Goal: Obtain resource: Download file/media

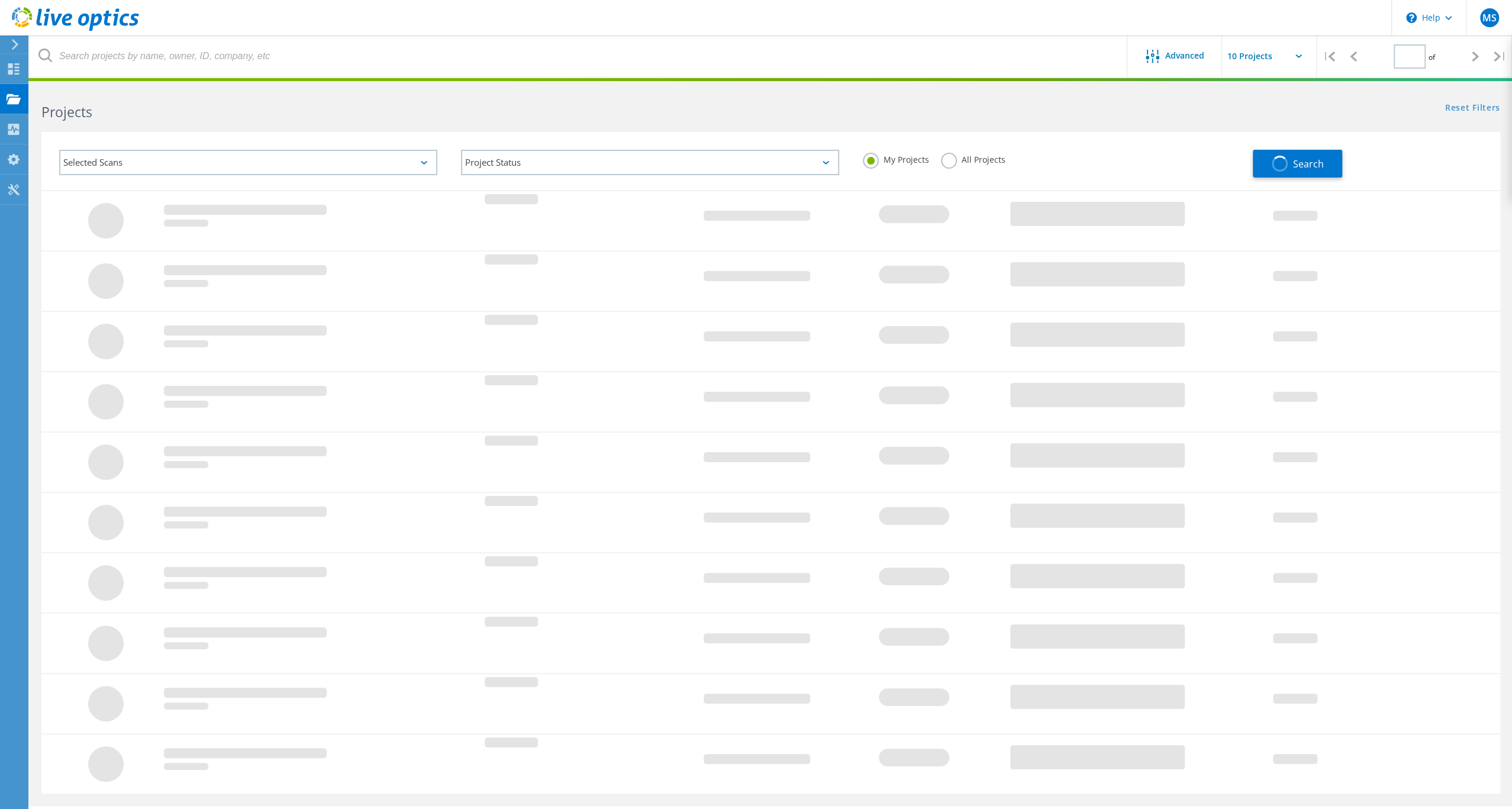
type input "1"
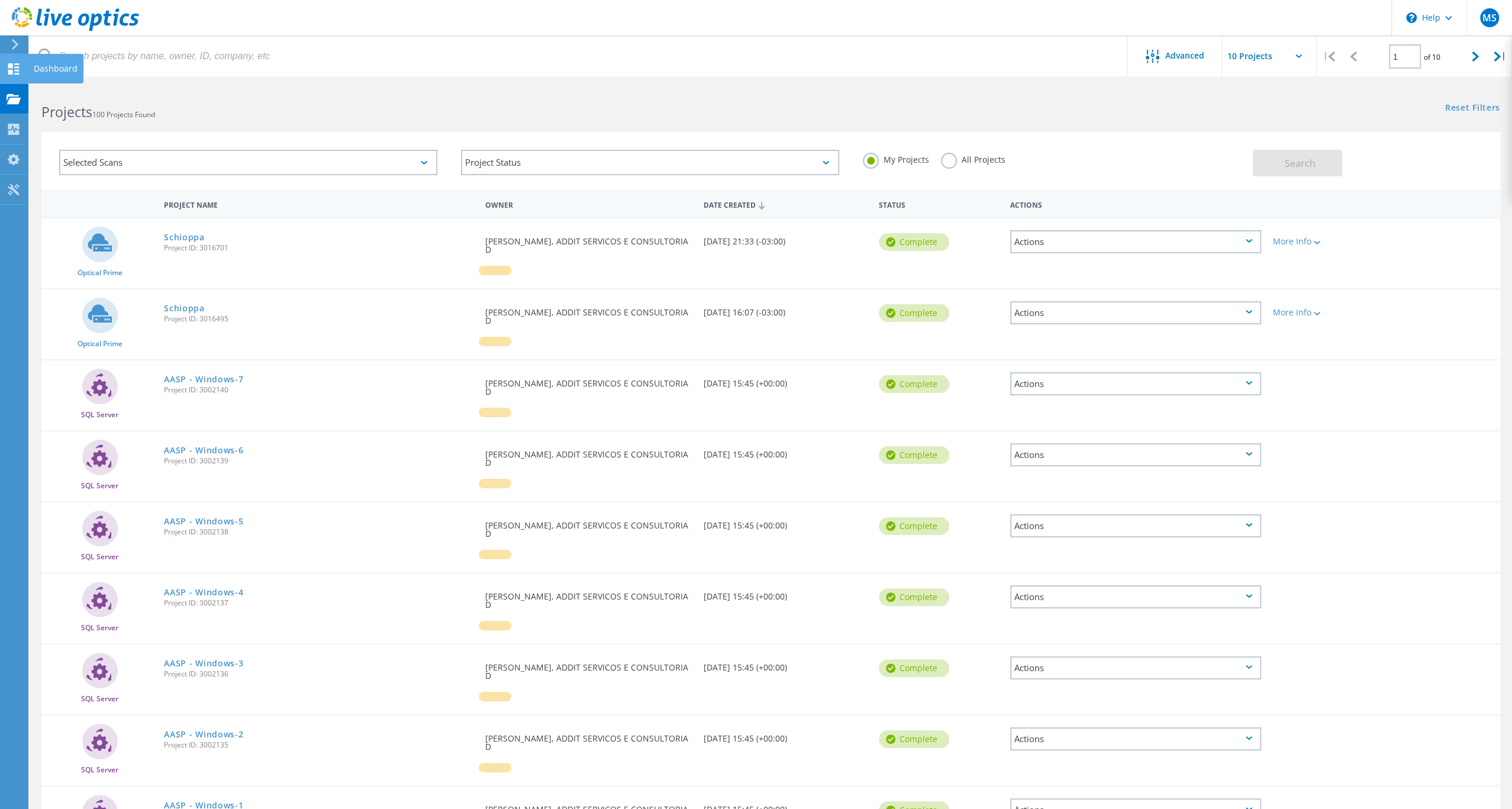
click at [37, 66] on div "Dashboard" at bounding box center [55, 69] width 44 height 8
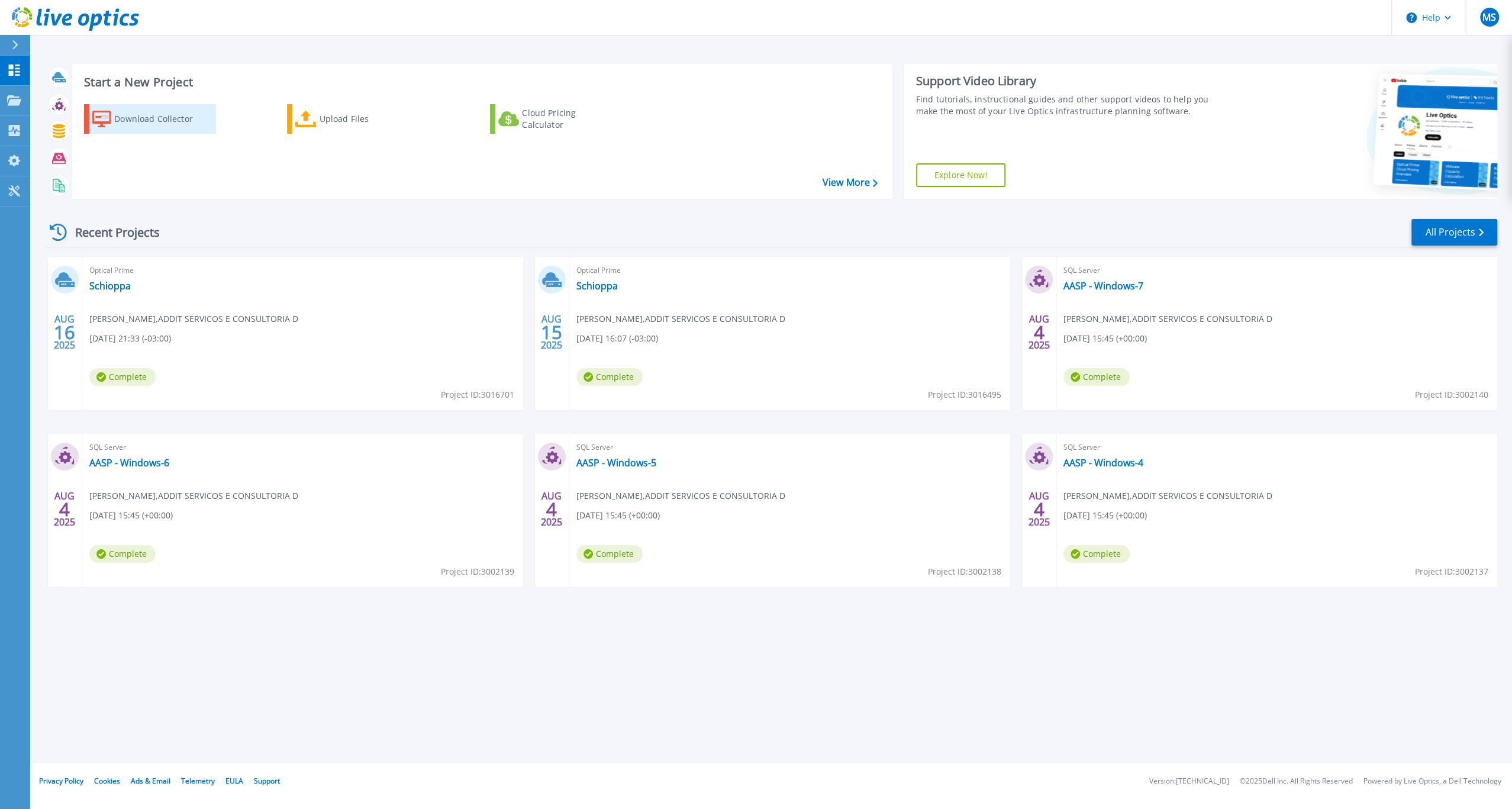
click at [178, 131] on div "Download Collector" at bounding box center [161, 119] width 95 height 24
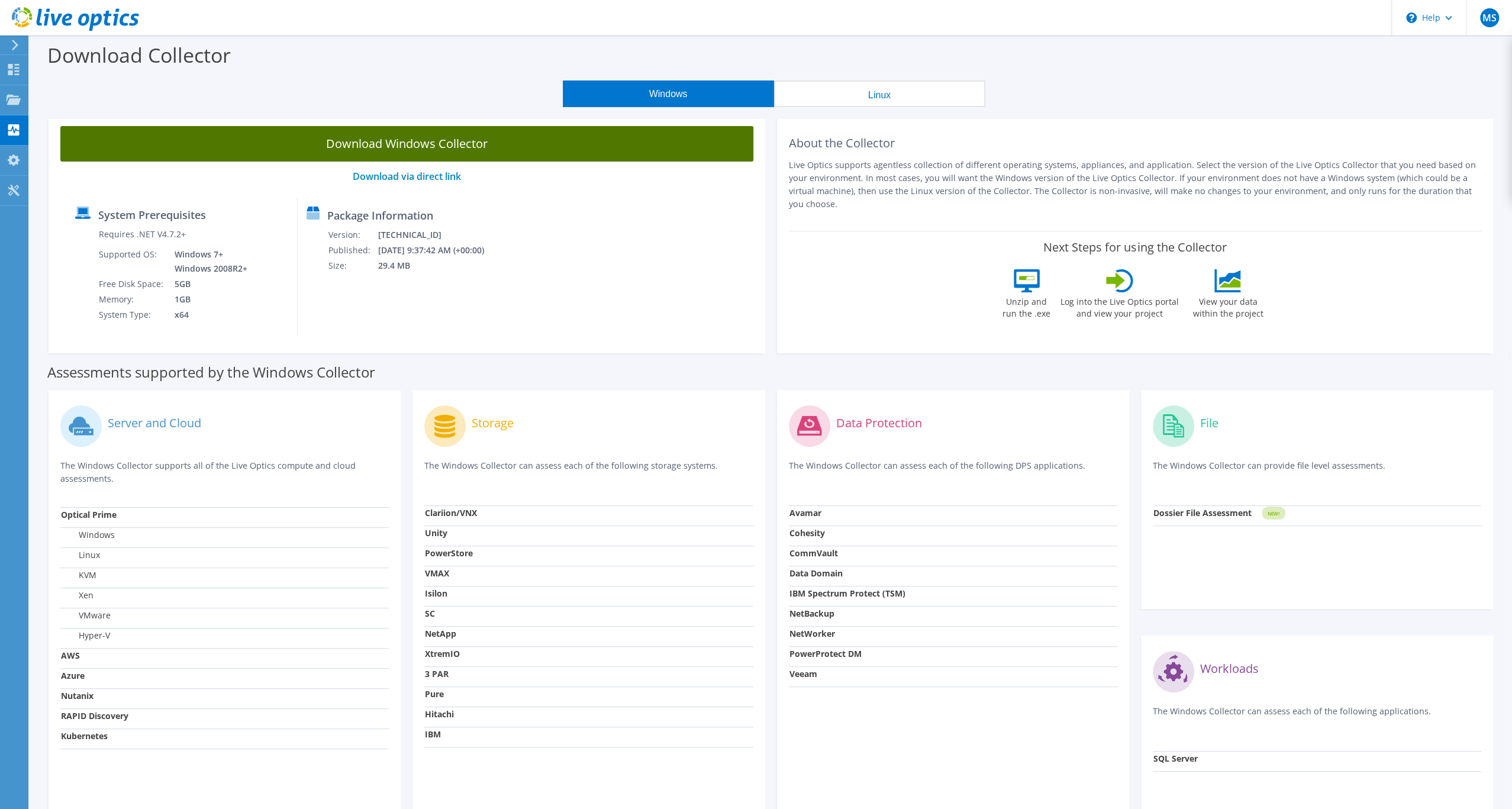
click at [451, 150] on link "Download Windows Collector" at bounding box center [406, 144] width 693 height 36
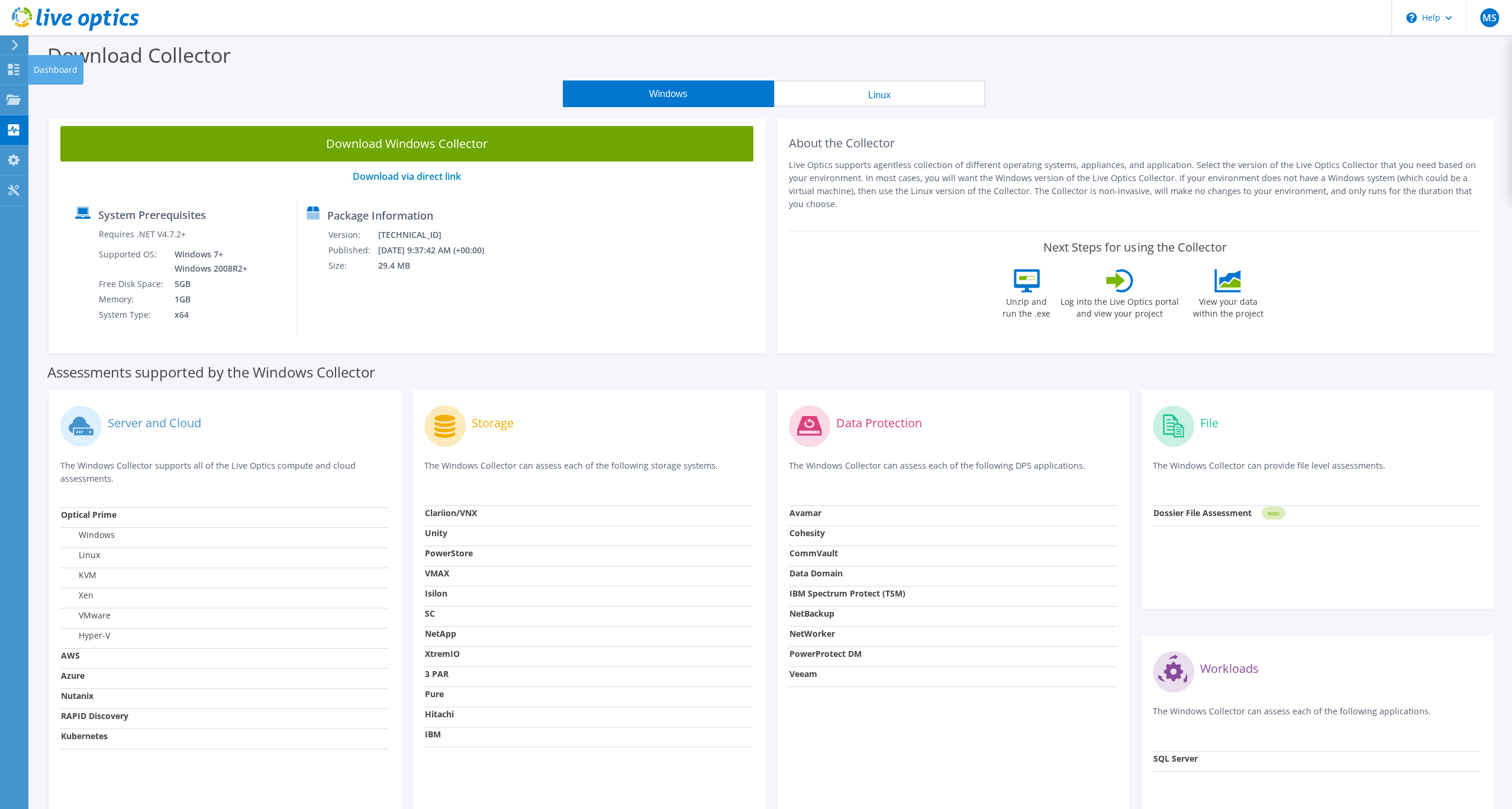
click at [48, 70] on div "Dashboard" at bounding box center [56, 70] width 56 height 29
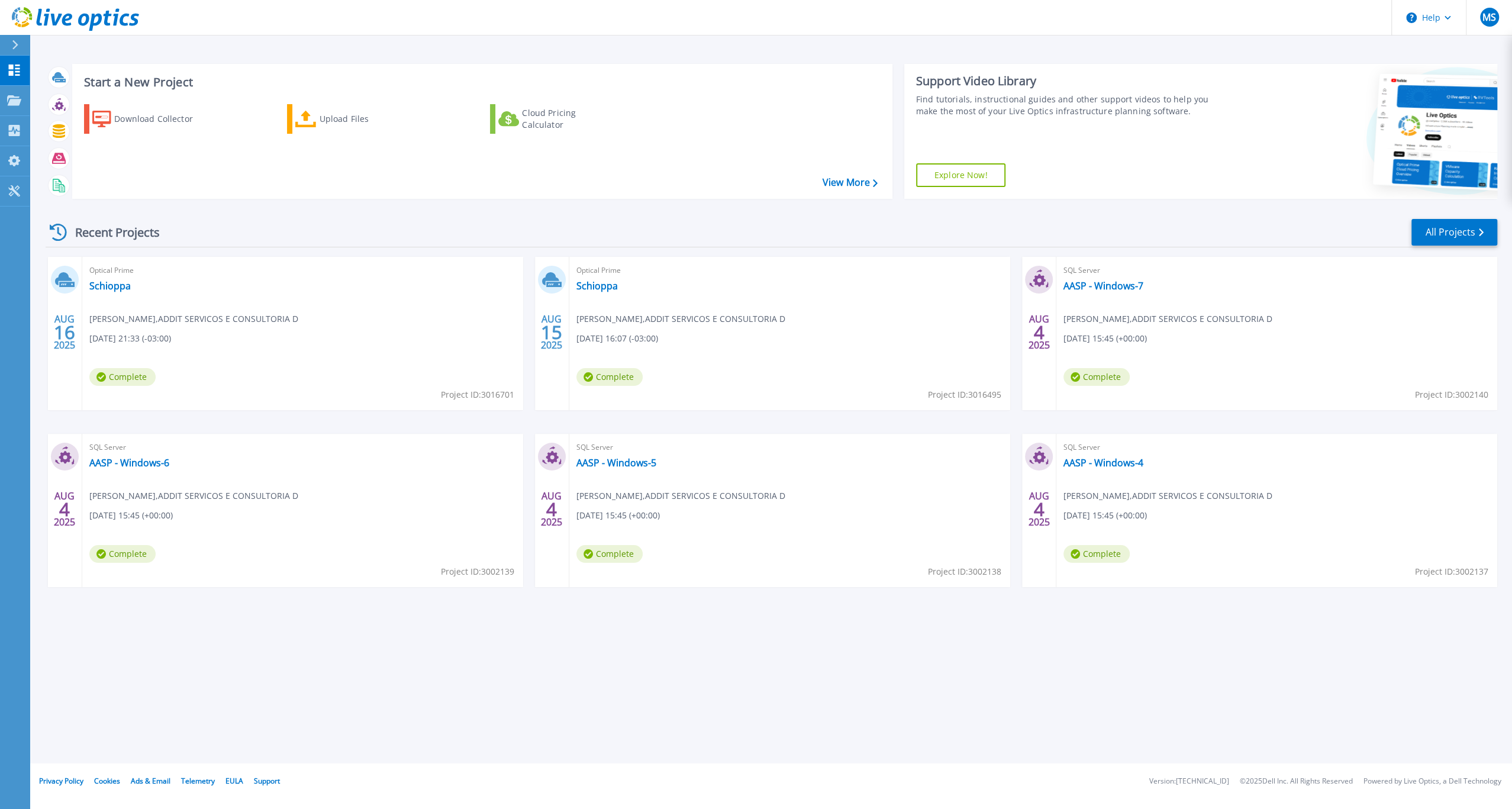
click at [224, 208] on div "Start a New Project Download Collector Upload Files Cloud Pricing Calculator Vi…" at bounding box center [771, 131] width 1452 height 154
click at [164, 292] on link "All4Labels-GI Allbox" at bounding box center [132, 285] width 87 height 12
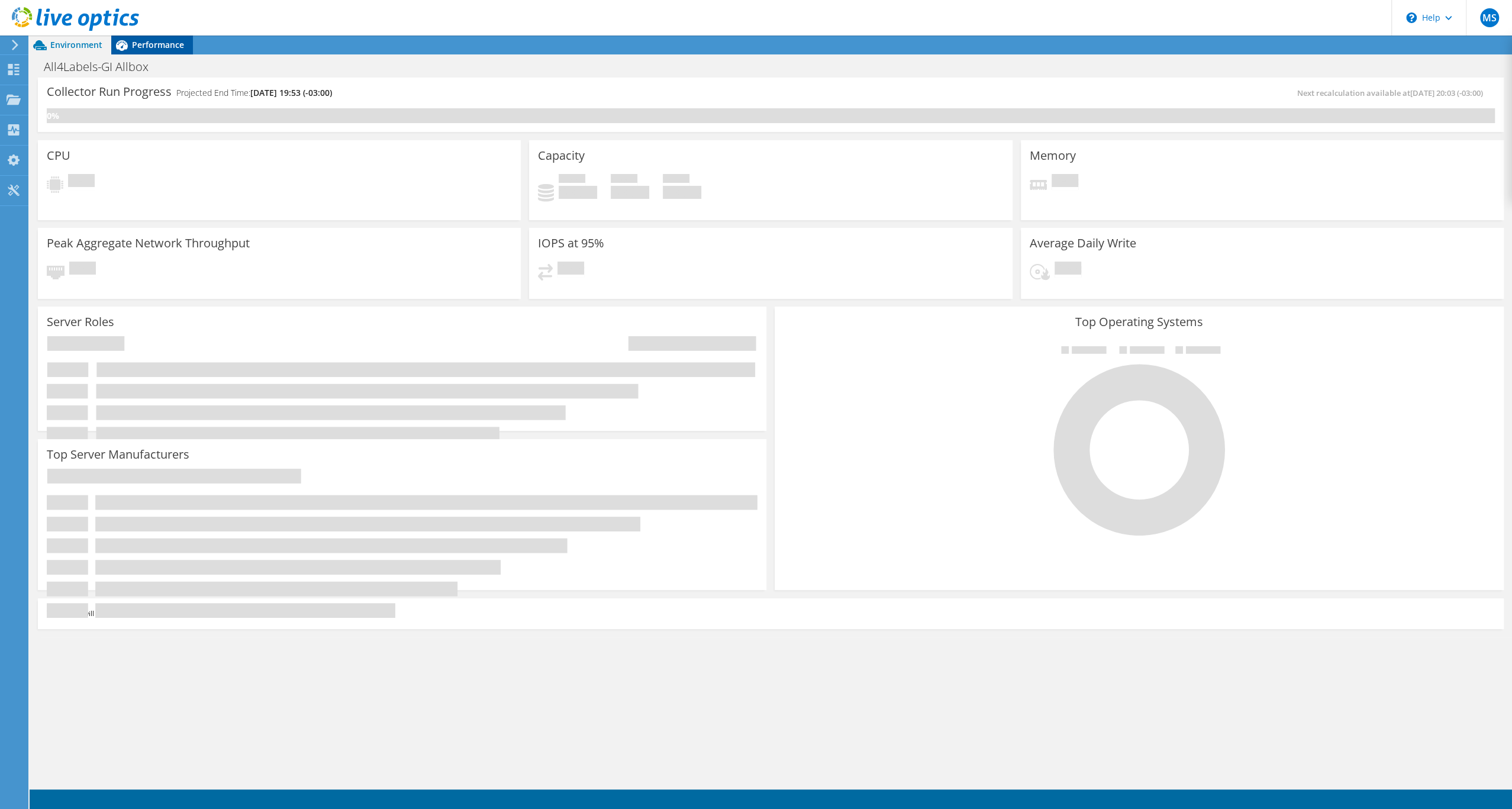
click at [165, 48] on span "Performance" at bounding box center [158, 44] width 52 height 11
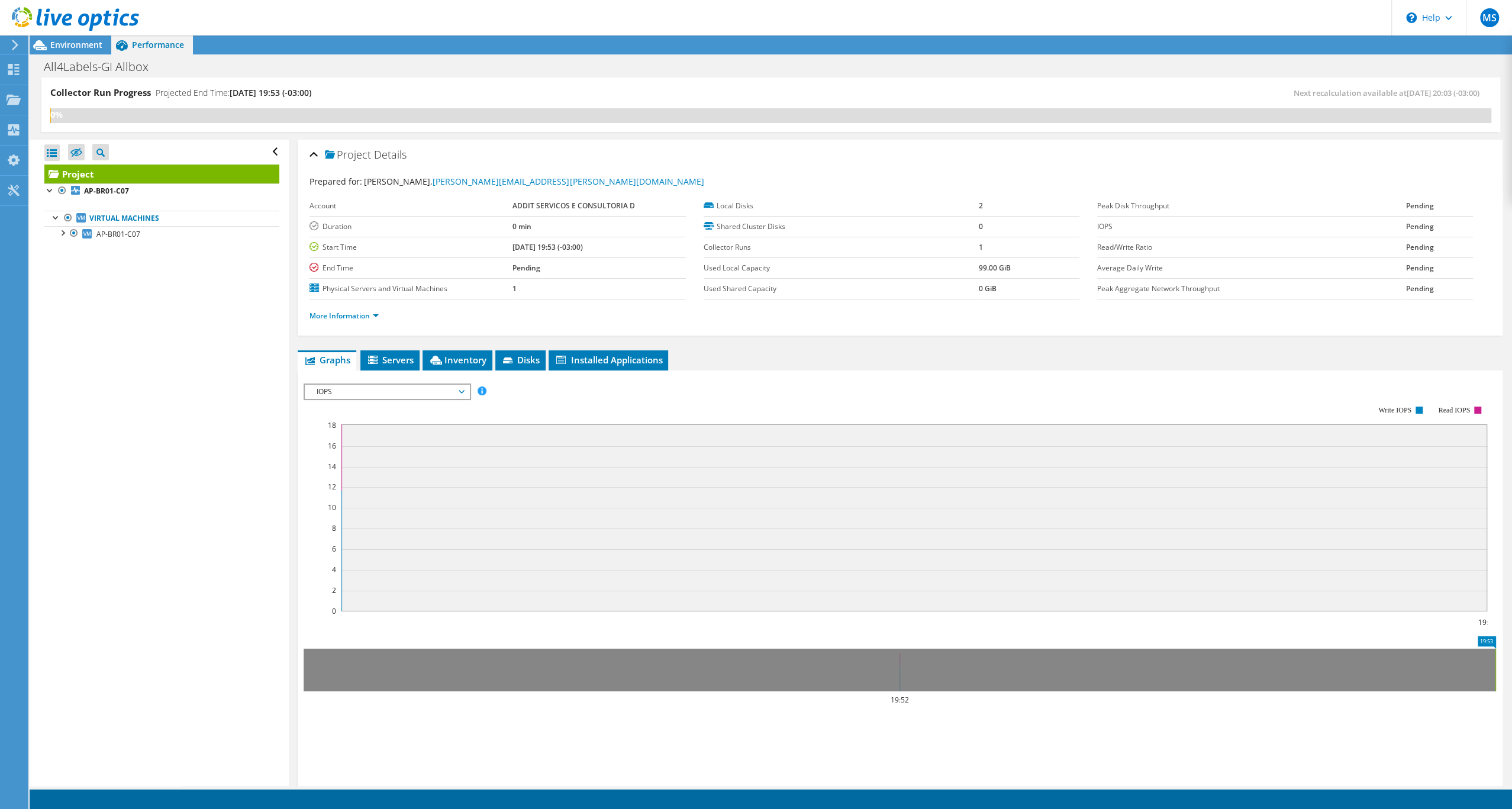
click at [790, 233] on label "Shared Cluster Disks" at bounding box center [841, 226] width 275 height 12
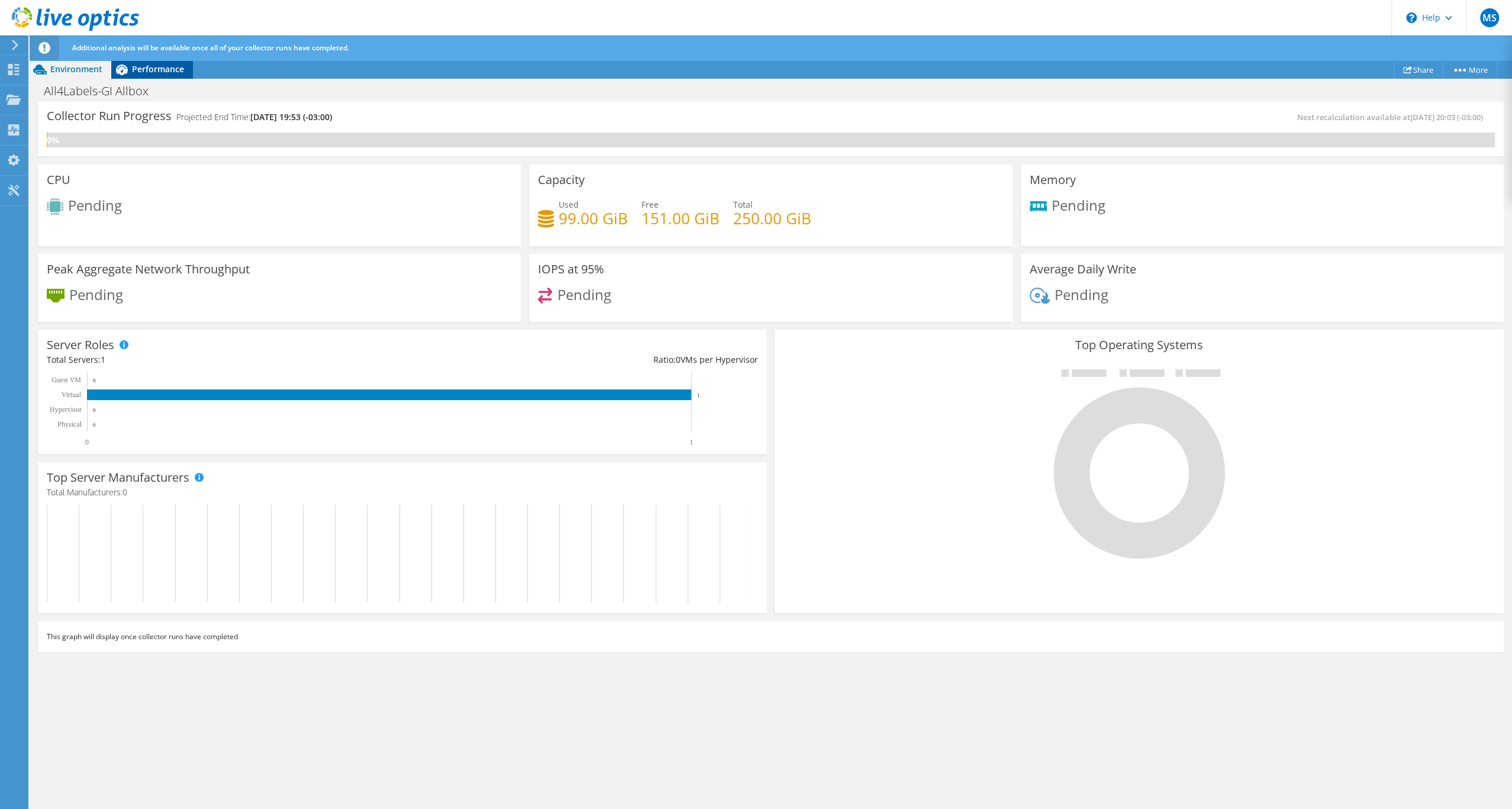
click at [147, 74] on span "Performance" at bounding box center [158, 69] width 52 height 11
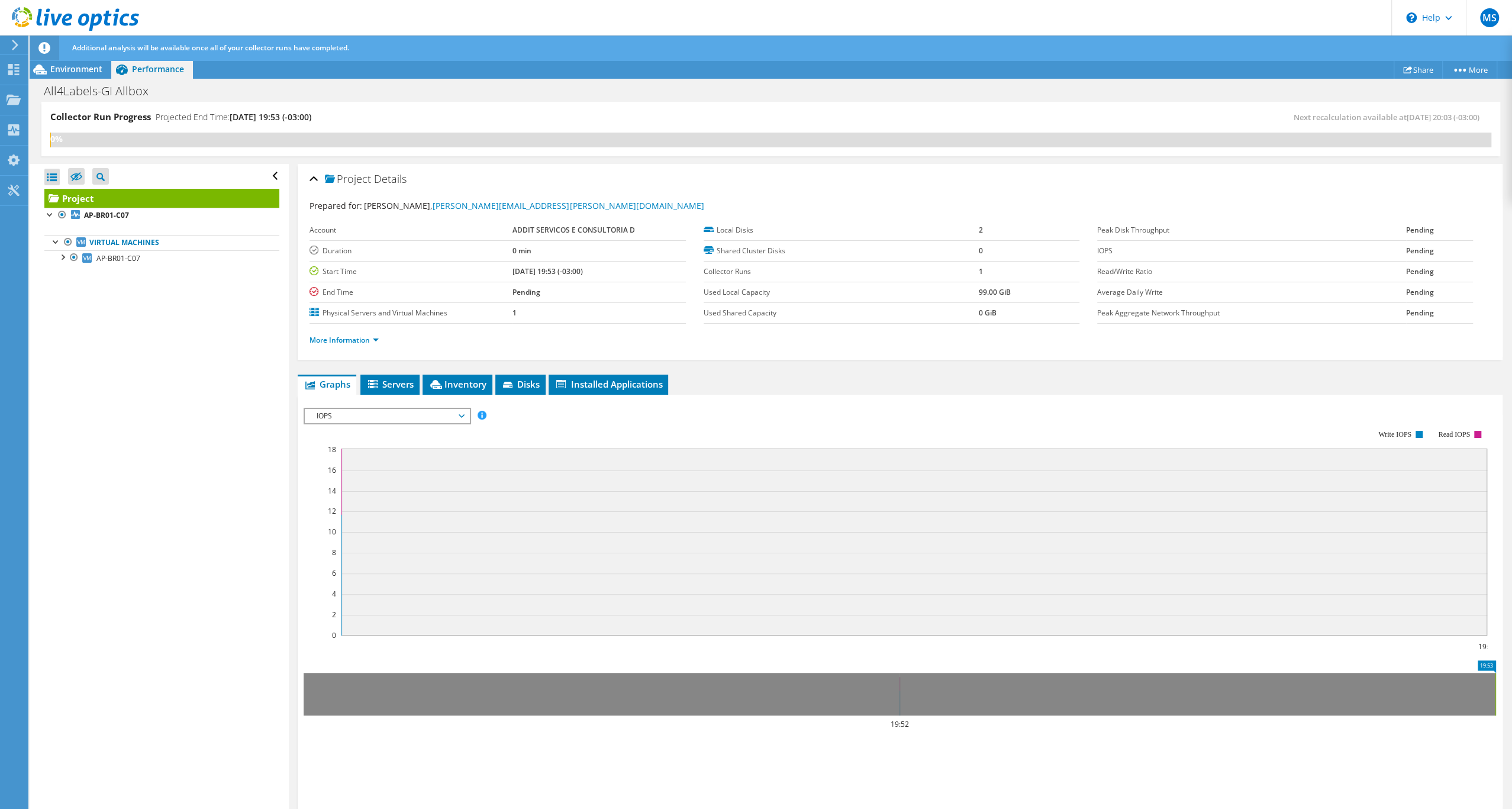
click at [420, 423] on span "IOPS" at bounding box center [386, 416] width 152 height 14
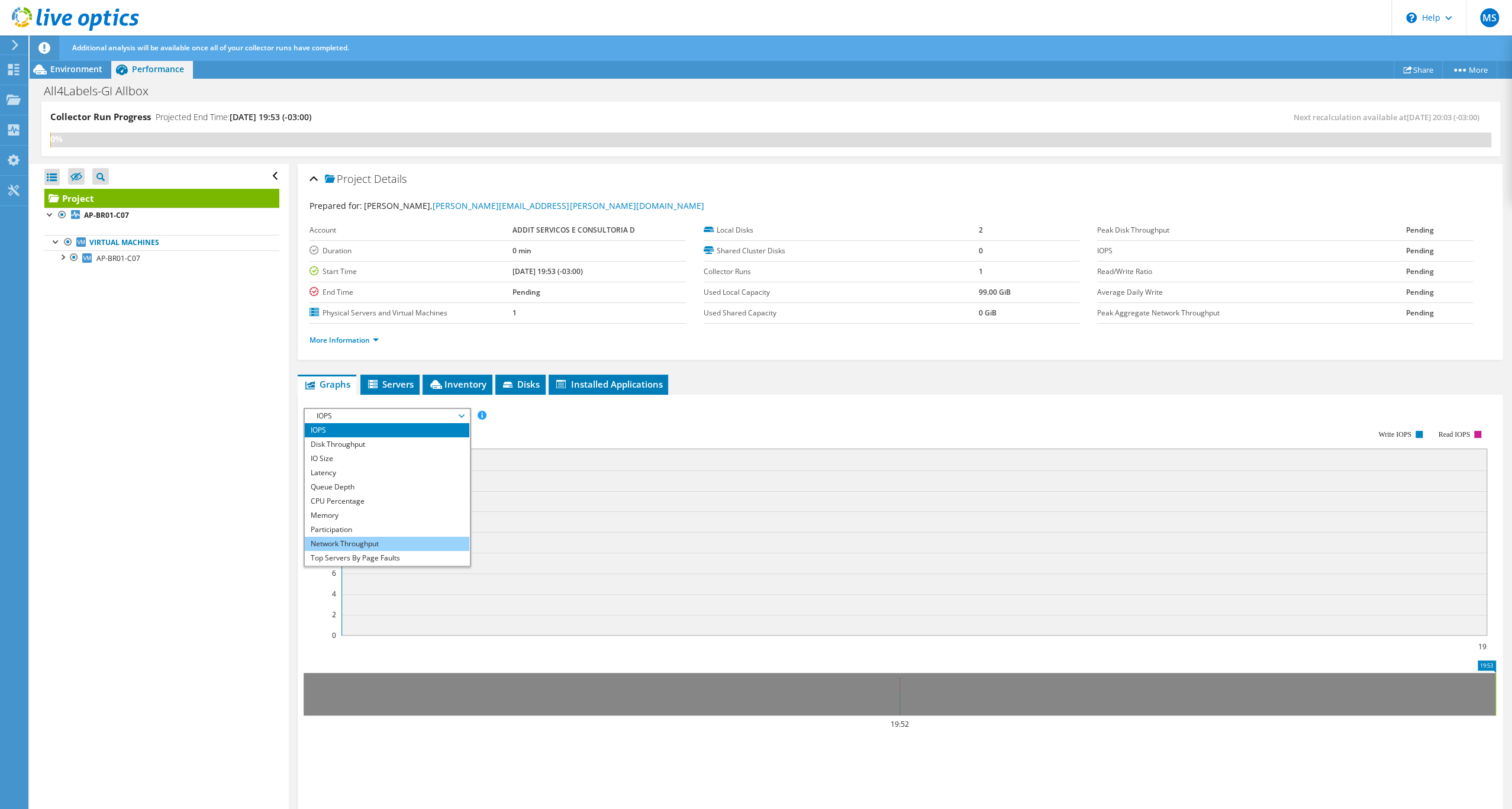
scroll to position [53, 0]
click at [352, 565] on li "All" at bounding box center [387, 558] width 164 height 14
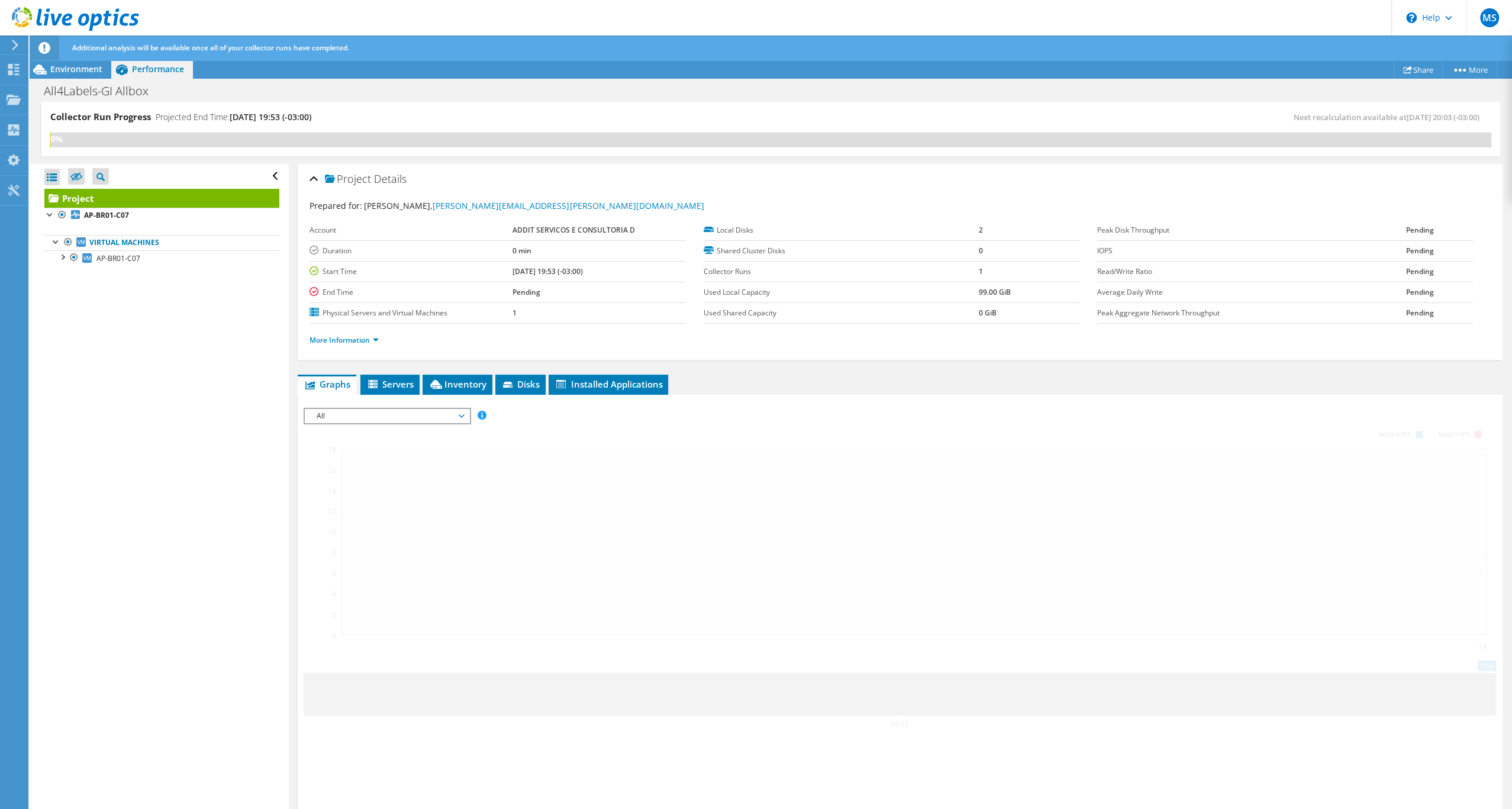
scroll to position [10, 0]
